Goal: Entertainment & Leisure: Consume media (video, audio)

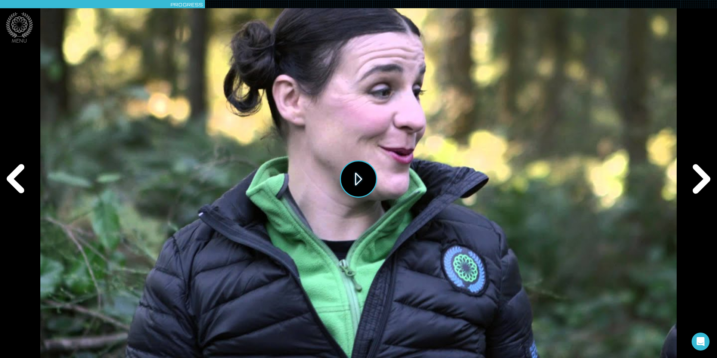
click at [346, 177] on button "Play" at bounding box center [358, 178] width 37 height 37
click at [698, 184] on div "Next" at bounding box center [700, 178] width 34 height 107
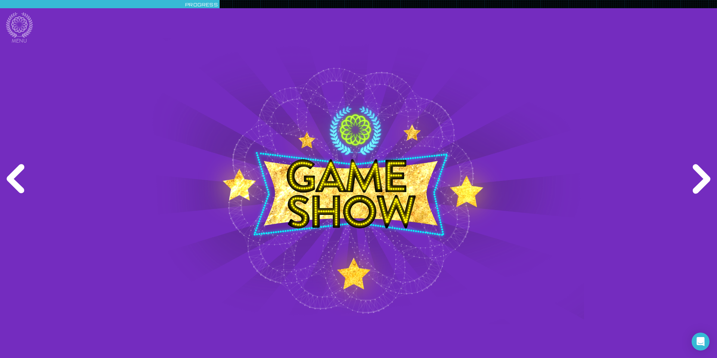
click at [702, 182] on div "Next" at bounding box center [700, 178] width 34 height 107
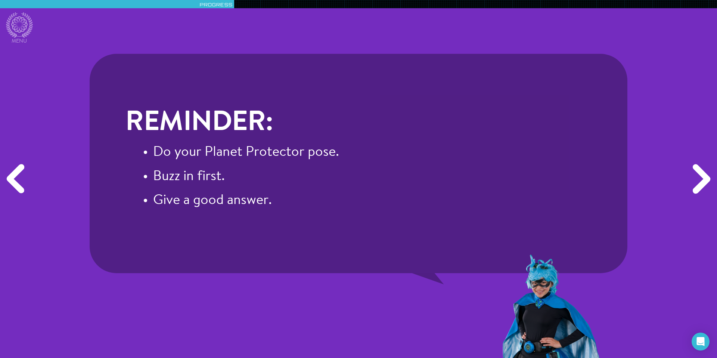
click at [698, 179] on div "Next" at bounding box center [700, 178] width 34 height 107
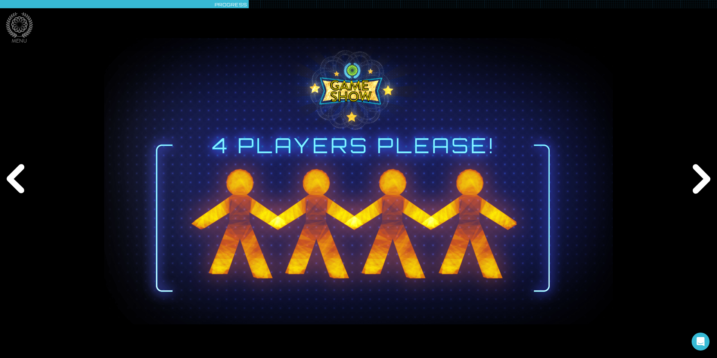
click at [698, 179] on div "Next" at bounding box center [700, 178] width 34 height 107
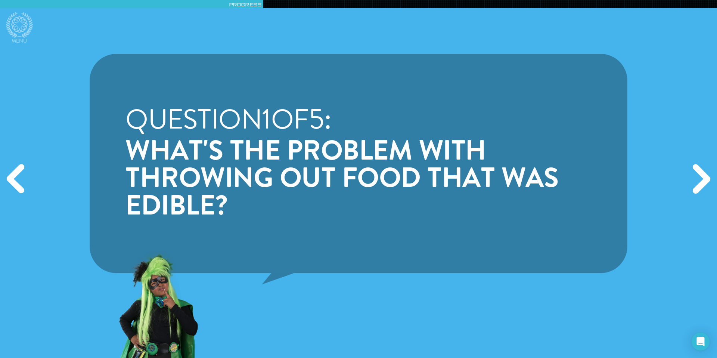
click at [698, 179] on div "Next" at bounding box center [700, 178] width 34 height 107
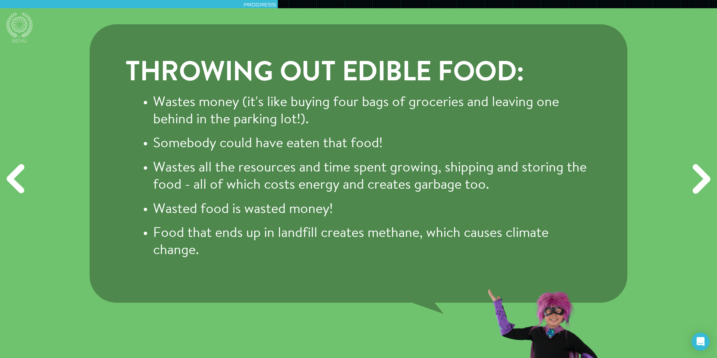
click at [698, 179] on div "Next" at bounding box center [700, 178] width 34 height 107
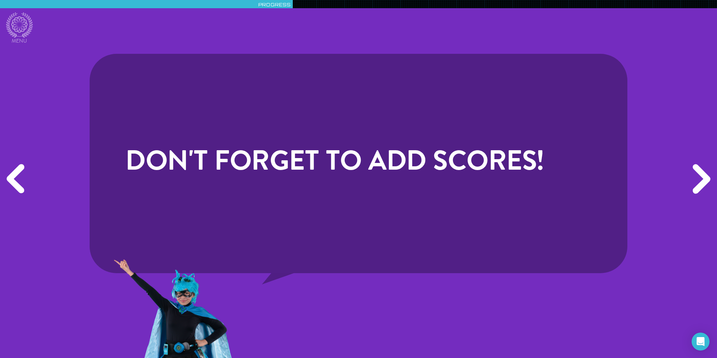
click at [698, 179] on div "Next" at bounding box center [700, 178] width 34 height 107
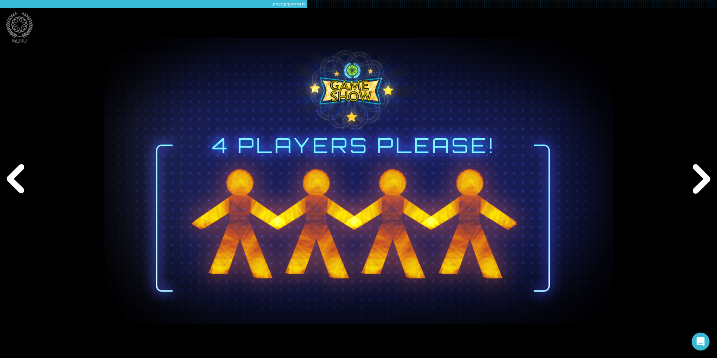
click at [698, 179] on div "Next" at bounding box center [700, 178] width 34 height 107
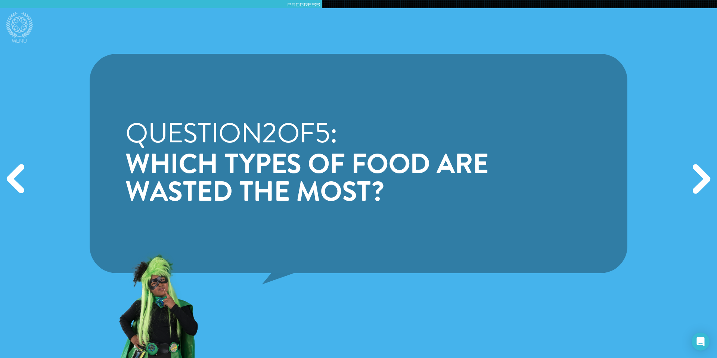
click at [700, 173] on div "Next" at bounding box center [700, 178] width 34 height 107
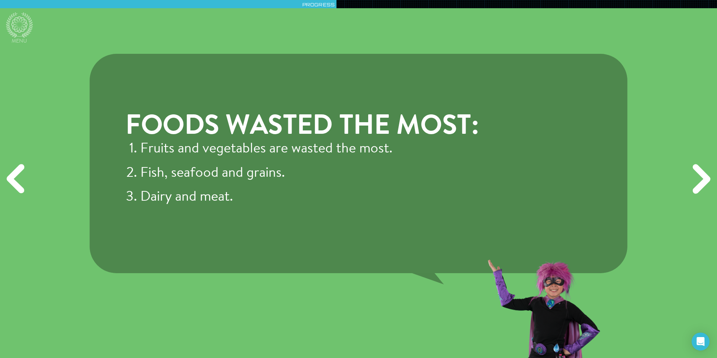
click at [704, 179] on div "Next" at bounding box center [700, 178] width 34 height 107
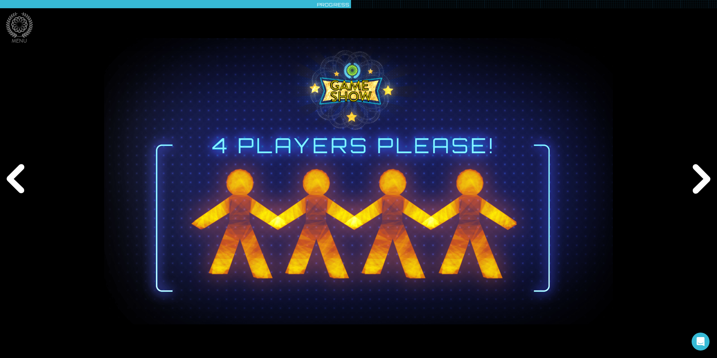
click at [703, 179] on div "Next" at bounding box center [700, 178] width 34 height 107
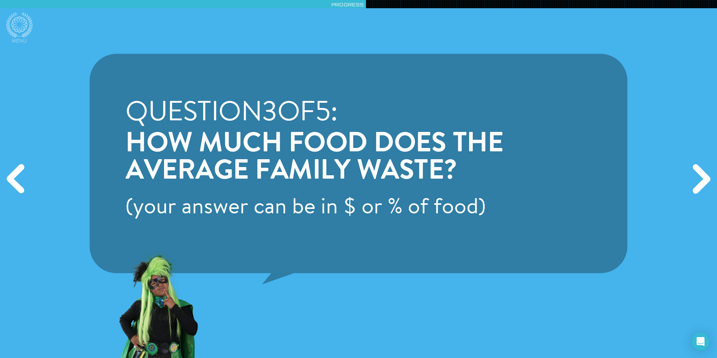
click at [700, 179] on div "Next" at bounding box center [700, 178] width 34 height 107
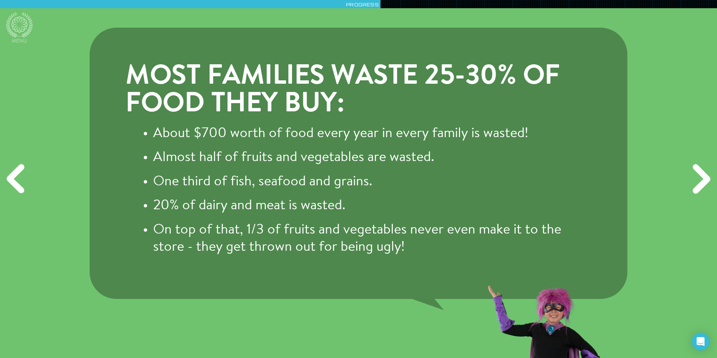
click at [699, 186] on div "Next" at bounding box center [700, 178] width 34 height 107
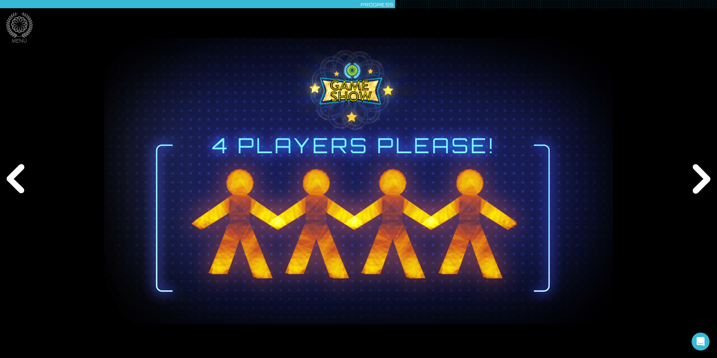
click at [699, 186] on div "Next" at bounding box center [700, 178] width 34 height 107
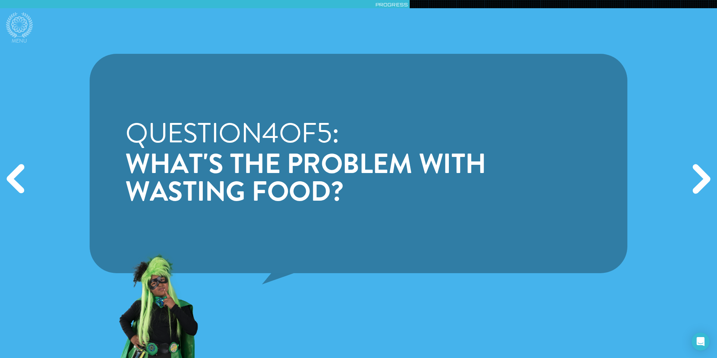
click at [701, 175] on div "Next" at bounding box center [700, 178] width 34 height 107
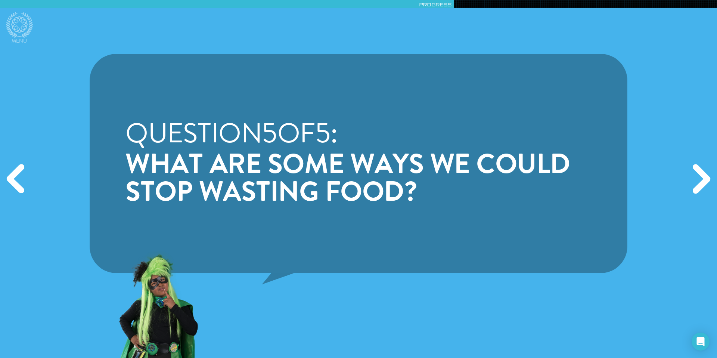
click at [701, 176] on div "Next" at bounding box center [700, 178] width 34 height 107
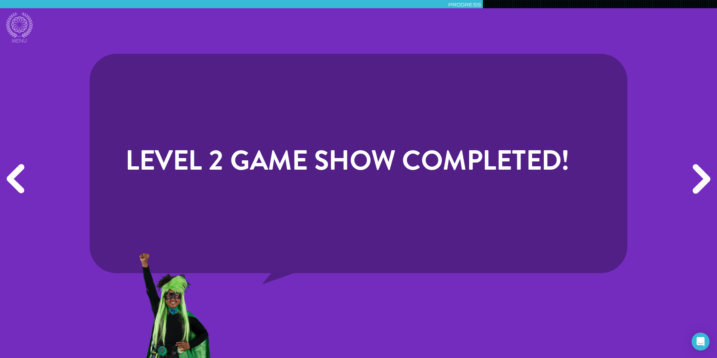
click at [701, 176] on div "Next" at bounding box center [700, 178] width 34 height 107
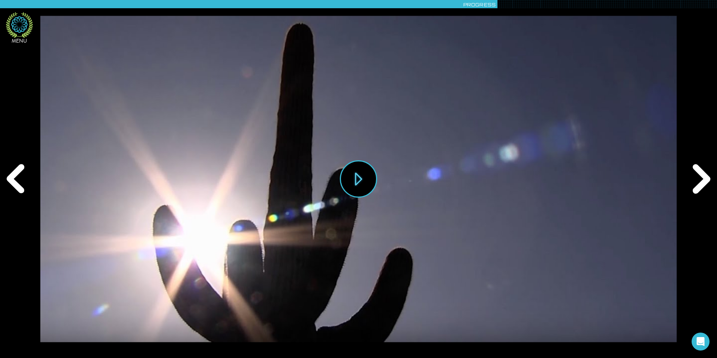
click at [24, 30] on icon at bounding box center [19, 24] width 16 height 16
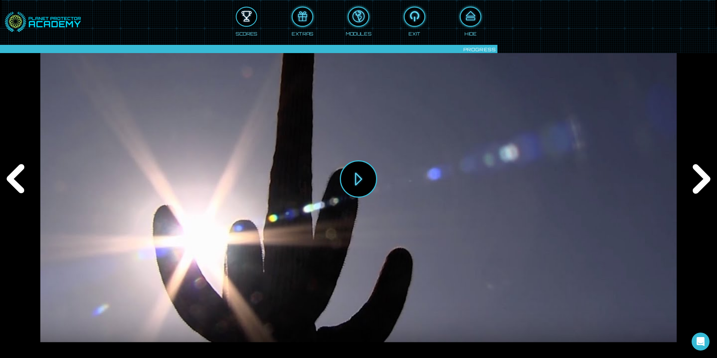
click at [243, 23] on div at bounding box center [247, 16] width 20 height 15
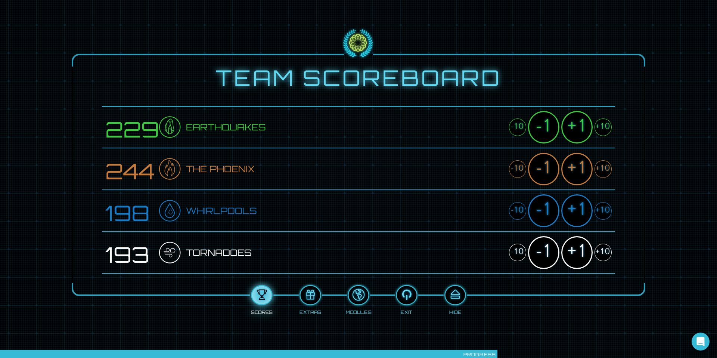
click at [602, 168] on div "+10" at bounding box center [603, 169] width 17 height 18
click at [581, 167] on div "+1" at bounding box center [576, 169] width 31 height 32
click at [602, 249] on div "+10" at bounding box center [603, 252] width 17 height 18
click at [584, 250] on div "+1" at bounding box center [576, 252] width 31 height 32
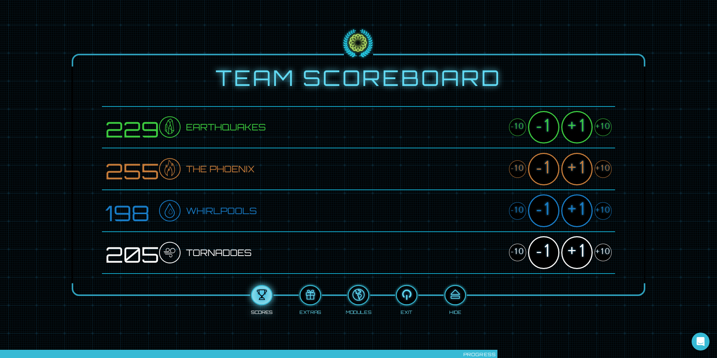
click at [584, 250] on div "+1" at bounding box center [576, 252] width 31 height 32
click at [601, 128] on div "+10" at bounding box center [603, 127] width 17 height 18
click at [582, 128] on div "+1" at bounding box center [576, 127] width 31 height 32
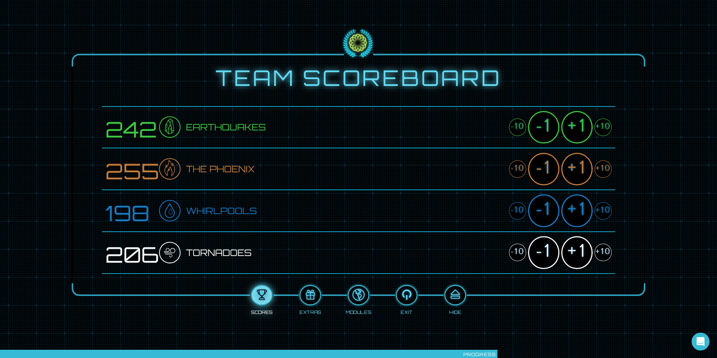
click at [582, 128] on div "+1" at bounding box center [576, 127] width 31 height 32
click at [600, 208] on div "+10" at bounding box center [603, 211] width 17 height 18
click at [585, 209] on div "+1" at bounding box center [576, 210] width 31 height 32
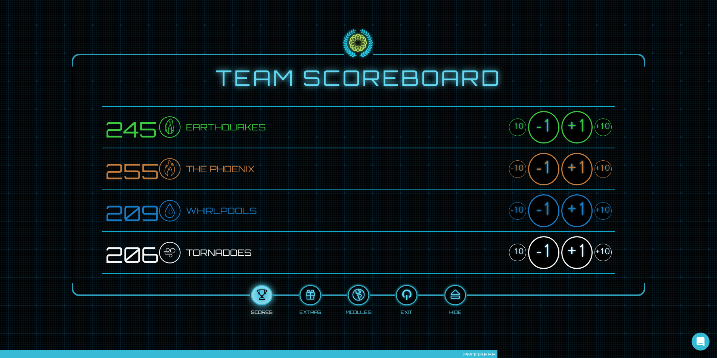
click at [581, 209] on div "+1" at bounding box center [576, 210] width 31 height 32
click at [580, 209] on div "+1" at bounding box center [576, 210] width 31 height 32
click at [580, 208] on div "+1" at bounding box center [576, 210] width 31 height 32
click at [458, 291] on div at bounding box center [455, 295] width 20 height 15
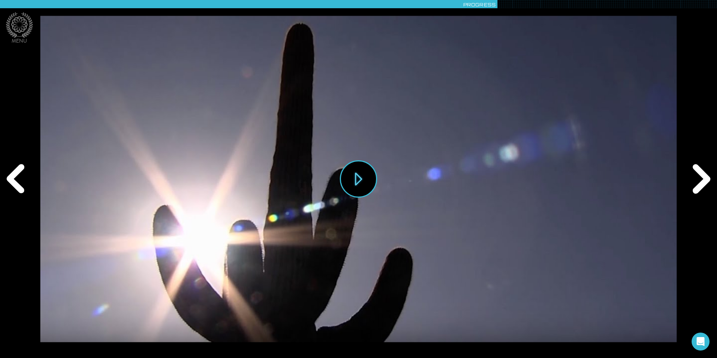
click at [556, 138] on div "Play" at bounding box center [358, 179] width 636 height 358
